Goal: Information Seeking & Learning: Learn about a topic

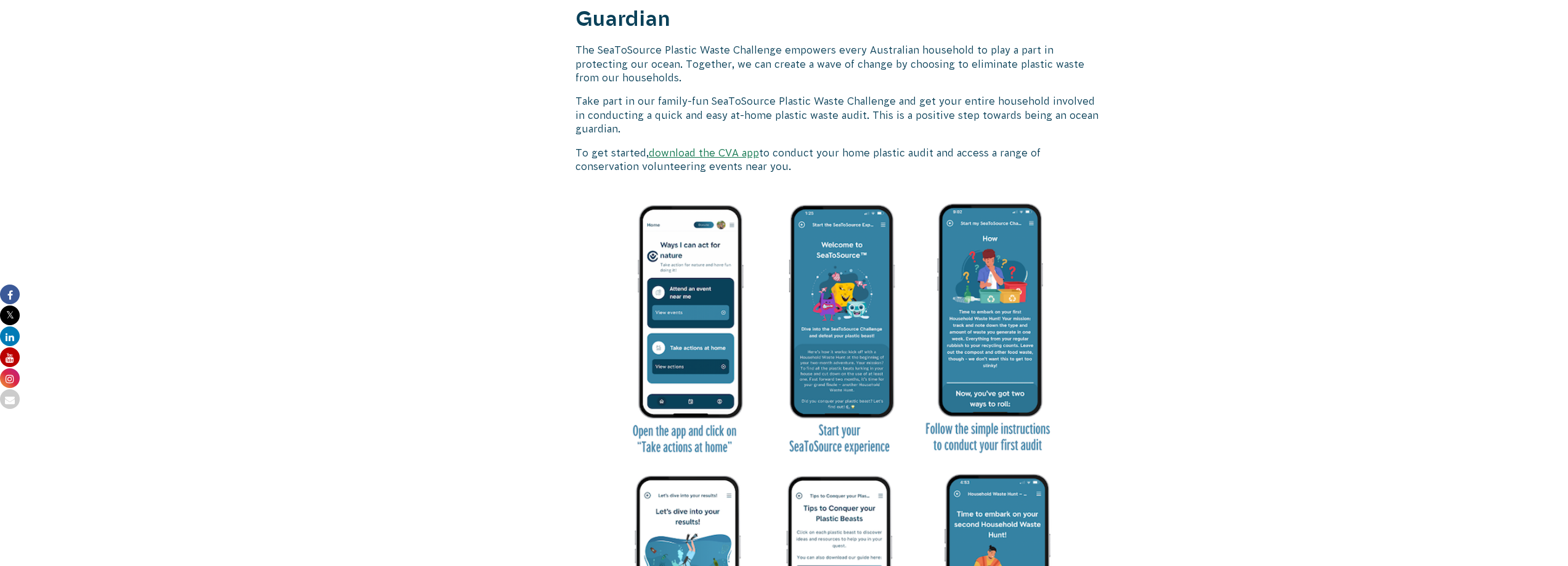
scroll to position [1602, 0]
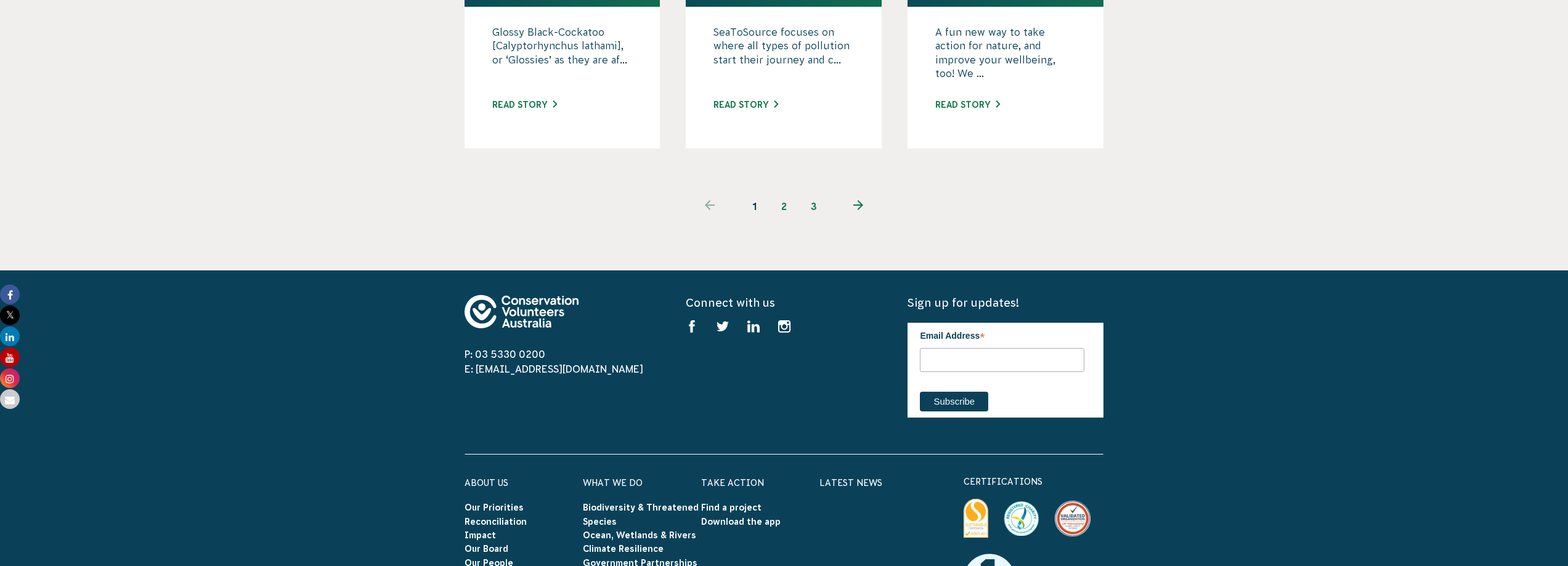
scroll to position [1700, 0]
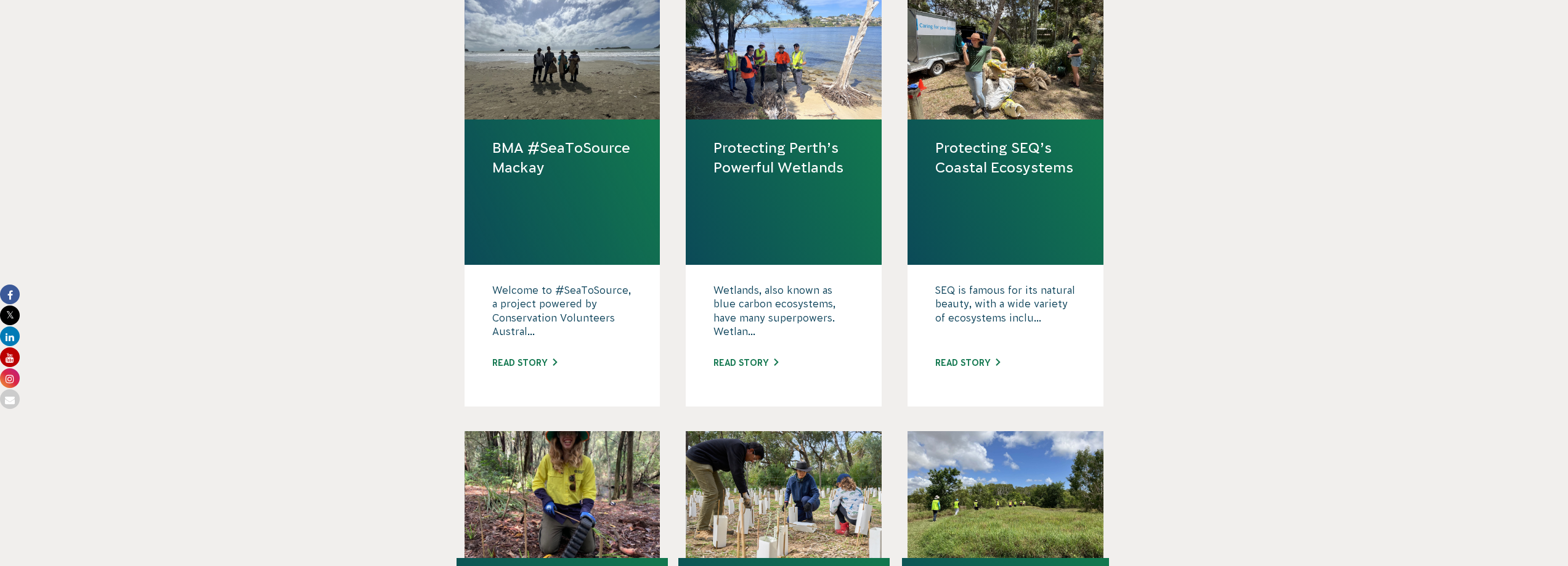
scroll to position [431, 0]
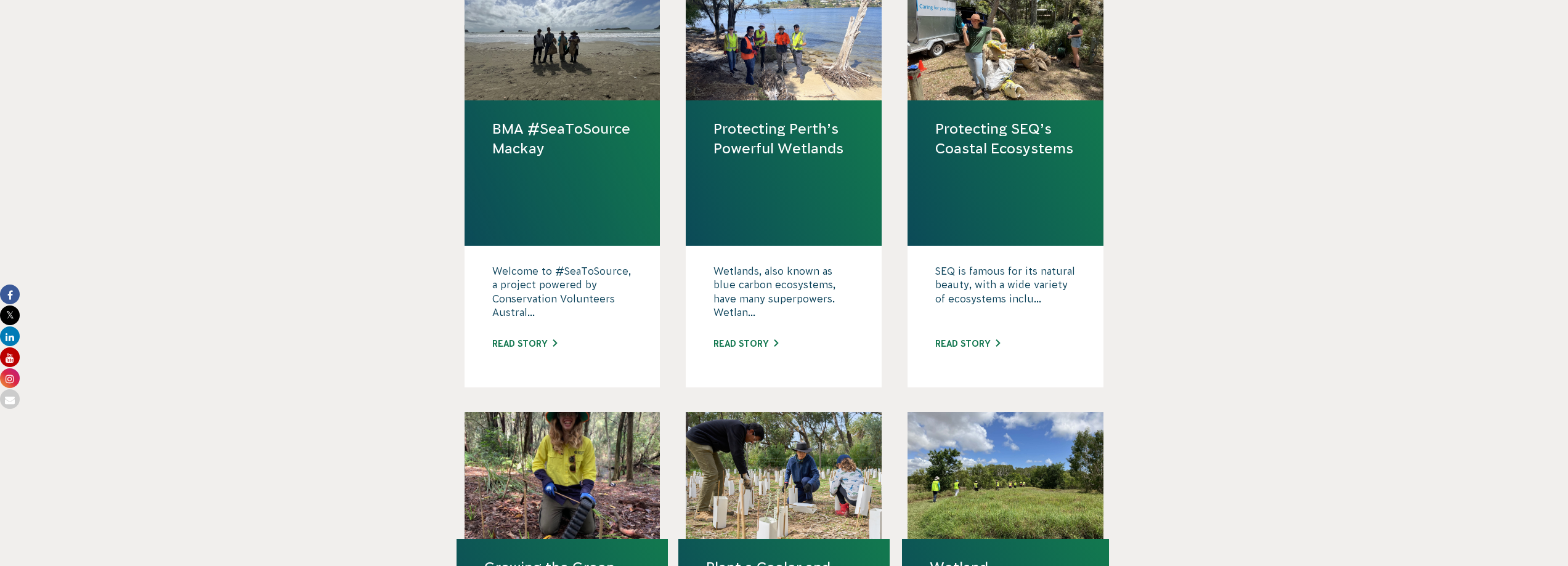
click at [1076, 159] on link "Protecting SEQ’s Coastal Ecosystems" at bounding box center [1005, 139] width 141 height 39
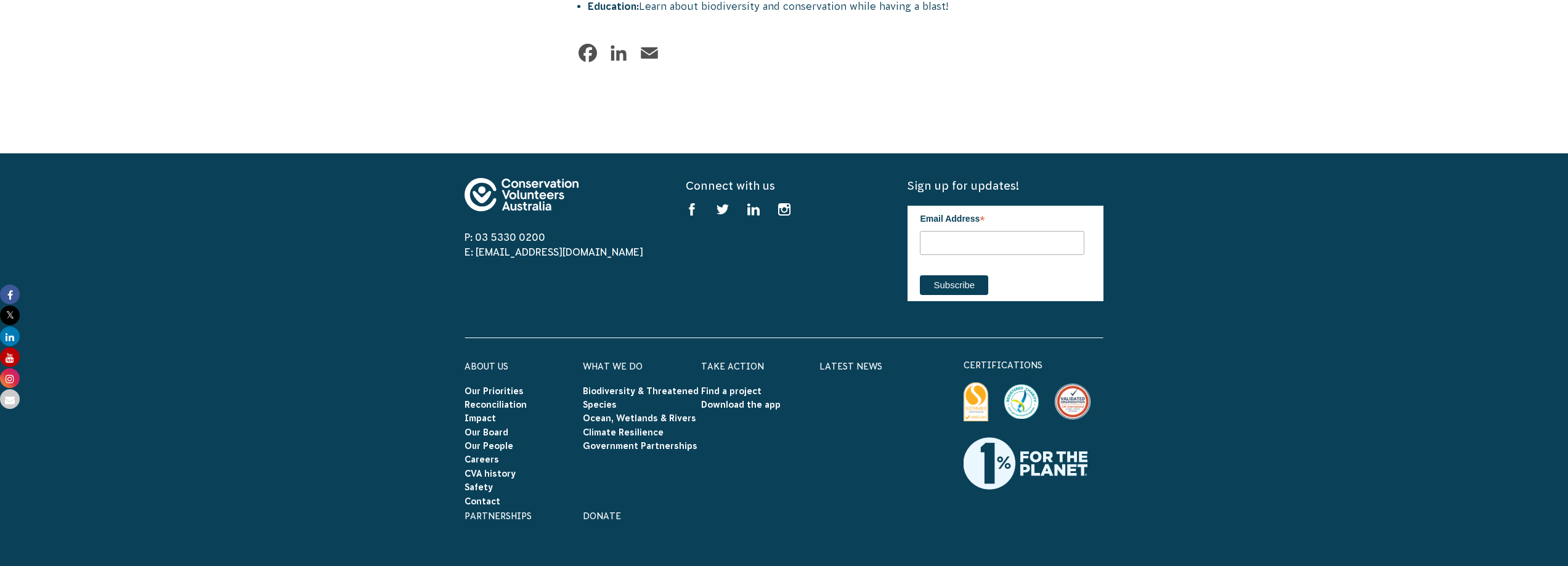
scroll to position [1725, 0]
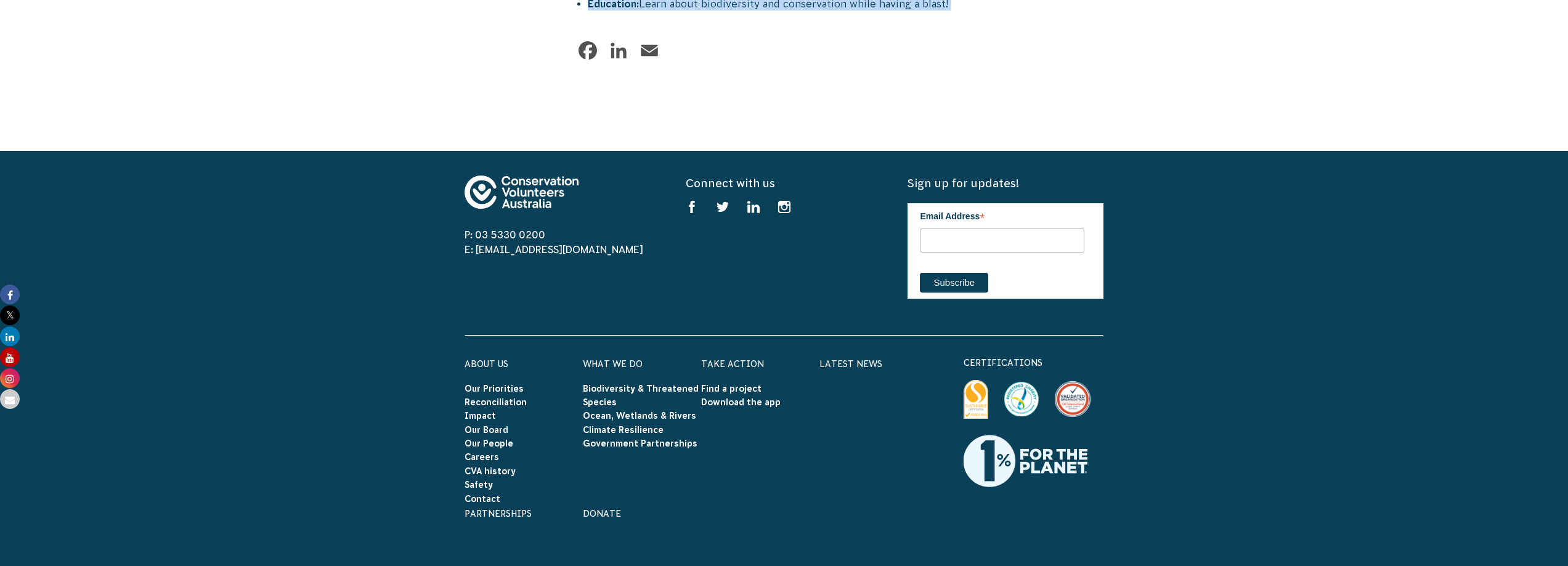
drag, startPoint x: 583, startPoint y: 196, endPoint x: 1044, endPoint y: 388, distance: 499.4
copy div "Why Become a CVA Natur e Steward? 🌟 Inspiration: Be a part of something bigger …"
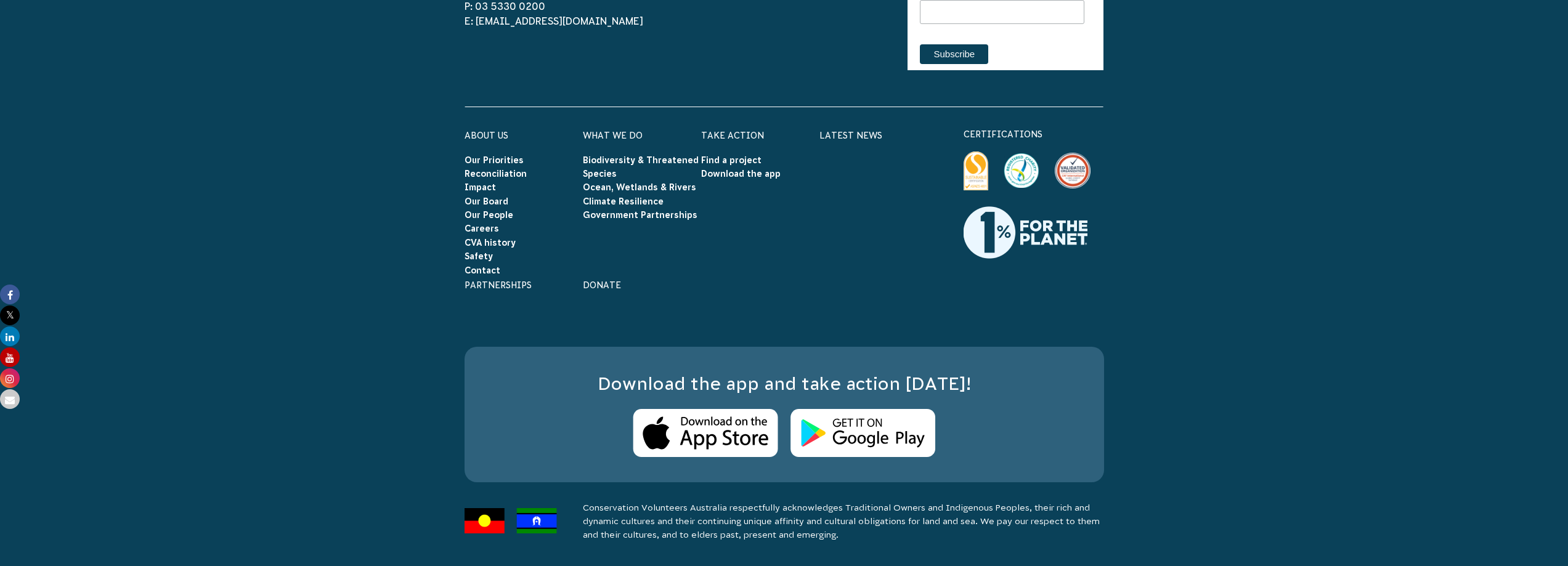
scroll to position [2095, 0]
